Goal: Information Seeking & Learning: Find specific page/section

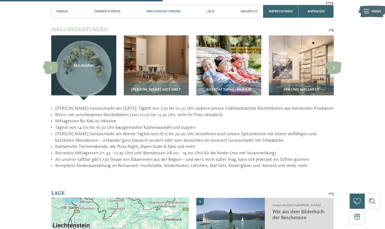
scroll to position [713, 0]
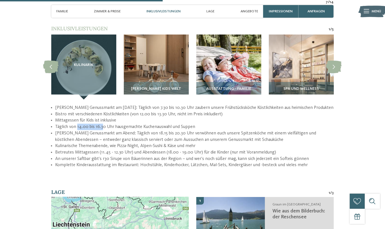
drag, startPoint x: 77, startPoint y: 120, endPoint x: 102, endPoint y: 121, distance: 25.2
click at [102, 124] on li "Täglich von 14.00 bis 16.30 Uhr hausgemachte Kuchenauswahl und Suppen" at bounding box center [194, 127] width 279 height 6
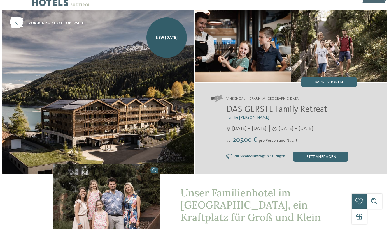
scroll to position [153, 0]
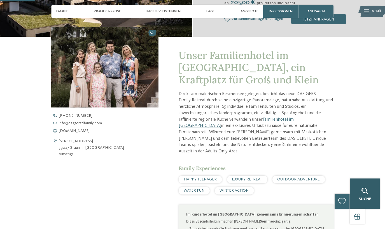
click at [376, 199] on div "Suche" at bounding box center [365, 193] width 30 height 30
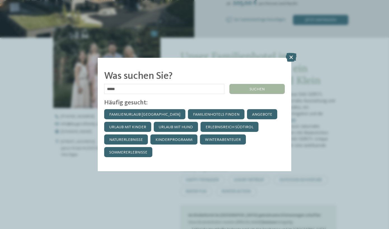
type input "*****"
click input "******" at bounding box center [0, 0] width 0 height 0
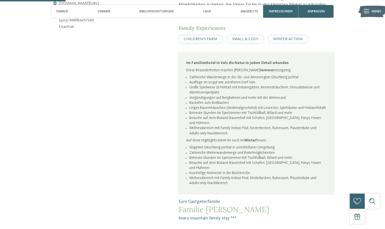
click at [215, 119] on li "Besuche auf dem Bioland-Bauernhof mit Schafen, Kälbern, Ponys, Hasen und Hühnern" at bounding box center [257, 120] width 137 height 10
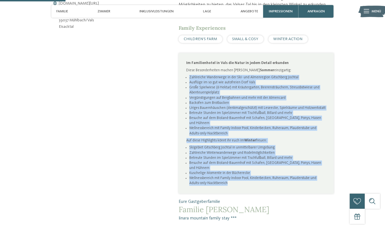
drag, startPoint x: 190, startPoint y: 76, endPoint x: 293, endPoint y: 177, distance: 144.2
click at [293, 177] on div "Im Familienhotel in Vals die Natur in jedem Detail erkunden Diese Besonderheite…" at bounding box center [256, 123] width 155 height 140
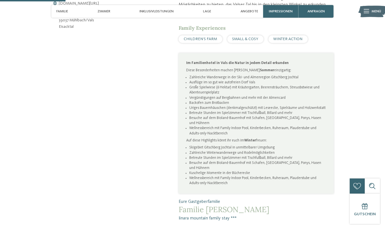
click at [289, 64] on p "Im Familienhotel in Vals die Natur in jedem Detail erkunden" at bounding box center [257, 63] width 140 height 5
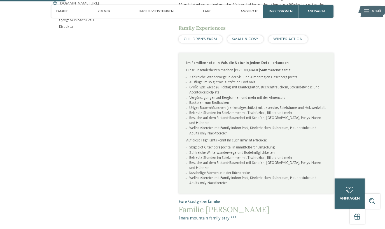
drag, startPoint x: 186, startPoint y: 60, endPoint x: 276, endPoint y: 205, distance: 170.5
click at [276, 205] on div "Familienurlaub und Bergabenteuer im linara mountain family stay Ein Ort für kle…" at bounding box center [256, 71] width 155 height 299
click at [155, 178] on div "Kontaktdaten öffnen Kirchdorfstraße 40 39037 Mühlbach/Vals Eisacktal +39 0472 5…" at bounding box center [104, 55] width 107 height 312
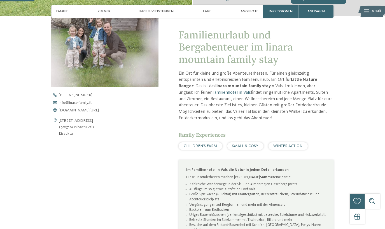
scroll to position [178, 0]
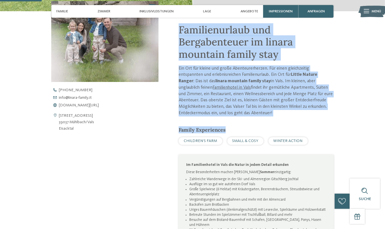
drag, startPoint x: 179, startPoint y: 27, endPoint x: 244, endPoint y: 120, distance: 113.8
click at [244, 120] on div "Familienurlaub und Bergabenteuer im linara mountain family stay Ein Ort für kle…" at bounding box center [256, 173] width 155 height 299
drag, startPoint x: 244, startPoint y: 120, endPoint x: 236, endPoint y: 127, distance: 10.0
click at [236, 127] on div "Family Experiences" at bounding box center [256, 129] width 155 height 7
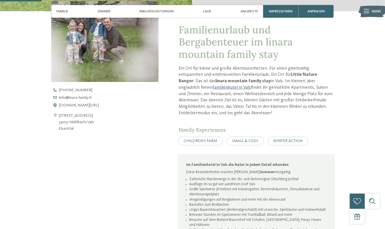
click at [152, 100] on div "+39 0472 547184 info@ no-spam. linara-family. no-spam. it www.linara-family.it/…" at bounding box center [109, 97] width 116 height 19
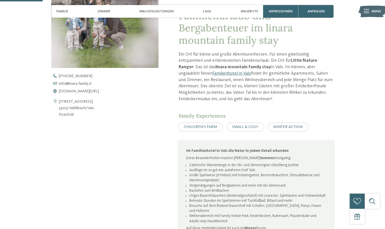
scroll to position [156, 0]
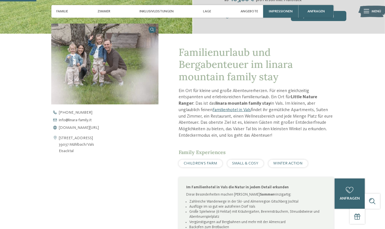
drag, startPoint x: 238, startPoint y: 81, endPoint x: 175, endPoint y: 43, distance: 73.4
click at [175, 43] on div "Familienurlaub und Bergabenteuer im linara mountain family stay Ein Ort für kle…" at bounding box center [246, 190] width 175 height 312
drag, startPoint x: 175, startPoint y: 43, endPoint x: 167, endPoint y: 50, distance: 10.1
click at [167, 50] on div "Familienurlaub und Bergabenteuer im linara mountain family stay Ein Ort für kle…" at bounding box center [246, 190] width 175 height 312
click at [294, 50] on h1 "Familienurlaub und Bergabenteuer im linara mountain family stay" at bounding box center [256, 64] width 155 height 36
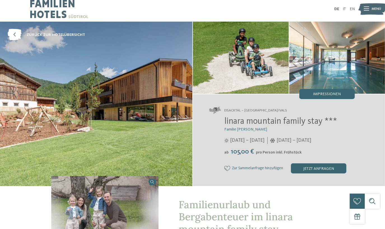
scroll to position [0, 0]
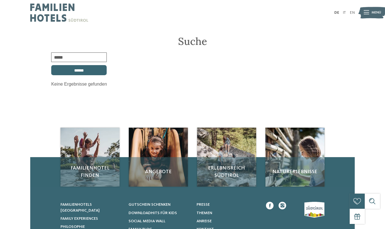
click at [75, 56] on input "*****" at bounding box center [78, 57] width 55 height 10
type input "*****"
click at [51, 65] on input "******" at bounding box center [78, 70] width 55 height 10
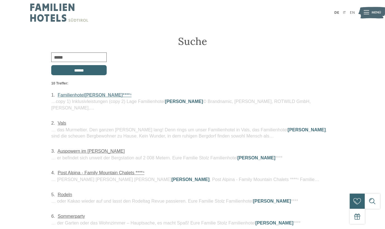
click at [76, 93] on link "Familienhotel Huber ****ˢ" at bounding box center [95, 94] width 74 height 5
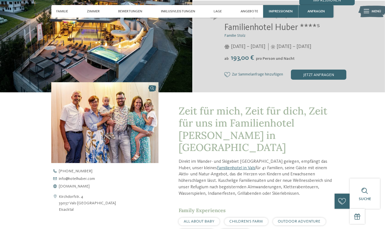
scroll to position [102, 0]
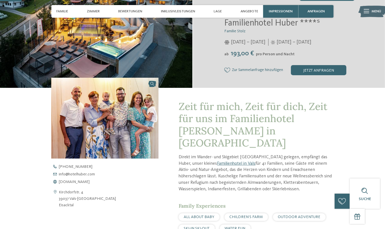
click at [152, 84] on link at bounding box center [104, 118] width 107 height 81
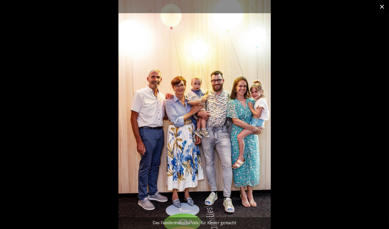
click at [383, 7] on span at bounding box center [382, 6] width 14 height 13
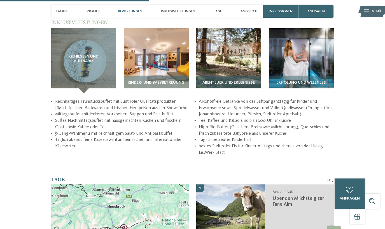
scroll to position [840, 0]
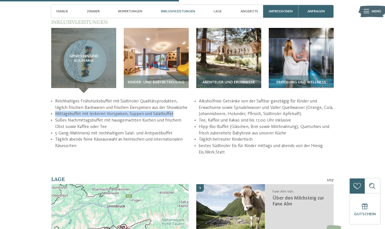
drag, startPoint x: 55, startPoint y: 95, endPoint x: 180, endPoint y: 94, distance: 125.2
click at [180, 111] on li "Mittagsbuffet mit leckeren Vorspeisen, Suppen und Salatbuffet" at bounding box center [122, 114] width 135 height 6
drag, startPoint x: 180, startPoint y: 94, endPoint x: 141, endPoint y: 100, distance: 39.3
click at [141, 100] on ul "Reichhaltiges Frühstücksbuffet mit Südtiroler Qualitätsprodukten, täglich frisc…" at bounding box center [192, 126] width 283 height 57
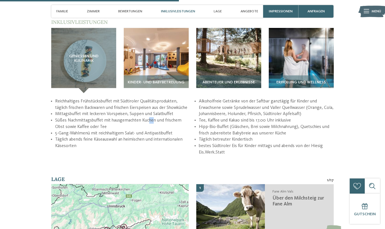
click at [153, 117] on li "Süßes Nachmittagsbuffet mit hausgemachten Kuchen und frischem Obst sowie Kaffee…" at bounding box center [122, 123] width 135 height 13
drag, startPoint x: 153, startPoint y: 103, endPoint x: 140, endPoint y: 113, distance: 16.8
click at [140, 130] on li "5-Gang-Wahlmenü mit reichhaltigem Salat- und Antipastibuffet" at bounding box center [122, 133] width 135 height 6
drag, startPoint x: 140, startPoint y: 113, endPoint x: 123, endPoint y: 110, distance: 17.5
click at [123, 117] on li "Süßes Nachmittagsbuffet mit hausgemachten Kuchen und frischem Obst sowie Kaffee…" at bounding box center [122, 123] width 135 height 13
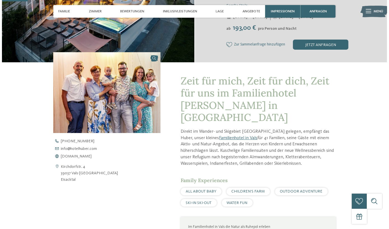
scroll to position [0, 0]
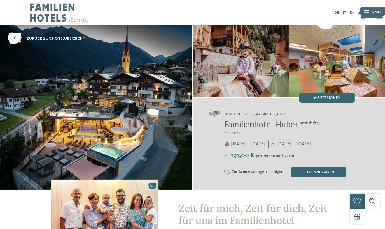
click at [376, 204] on div "Suche" at bounding box center [372, 200] width 15 height 15
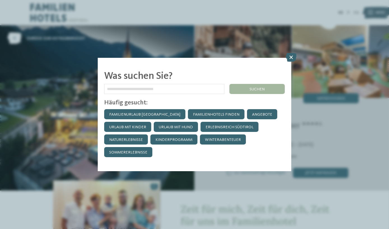
click at [131, 91] on input "text" at bounding box center [164, 89] width 120 height 10
type input "********"
click input "******" at bounding box center [0, 0] width 0 height 0
click at [272, 86] on div "suchen" at bounding box center [256, 89] width 55 height 10
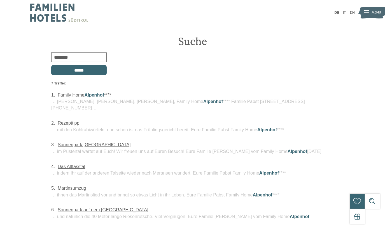
click at [85, 97] on div "1. Family Home Alpenhof **** … [PERSON_NAME], [PERSON_NAME], [PERSON_NAME], Fam…" at bounding box center [192, 102] width 283 height 20
click at [86, 95] on span "Alpenhof" at bounding box center [95, 94] width 20 height 5
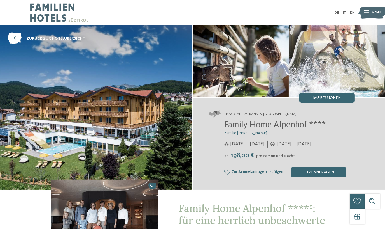
drag, startPoint x: 222, startPoint y: 156, endPoint x: 255, endPoint y: 156, distance: 32.5
click at [255, 156] on div "Family Home Alpenhof **** Familie Pabst [DATE] – [DATE] [DATE] – [DATE]" at bounding box center [282, 148] width 146 height 57
drag, startPoint x: 255, startPoint y: 156, endPoint x: 232, endPoint y: 156, distance: 22.7
click at [232, 156] on span "198,00 €" at bounding box center [242, 155] width 26 height 7
click at [262, 157] on span "pro Person und Nacht" at bounding box center [275, 156] width 39 height 4
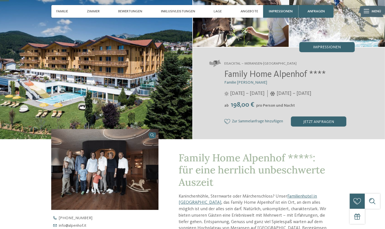
scroll to position [51, 0]
